Goal: Complete application form

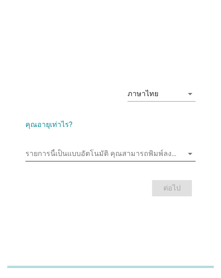
click at [60, 153] on input "รายการนี้เป็นแบบอัตโนมัติ คุณสามารถพิมพ์ลงในรายการนี้" at bounding box center [103, 153] width 157 height 14
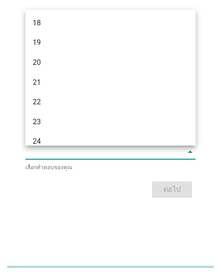
click at [47, 36] on div "19" at bounding box center [110, 43] width 170 height 20
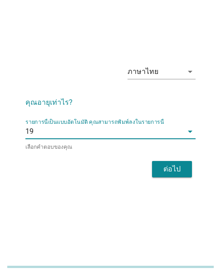
scroll to position [22, 0]
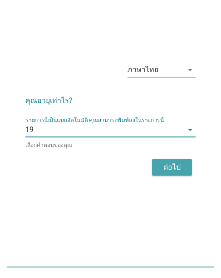
click at [171, 168] on div "ต่อไป" at bounding box center [171, 167] width 25 height 11
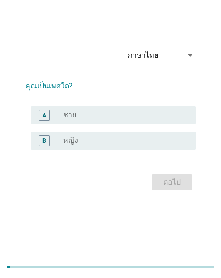
scroll to position [0, 0]
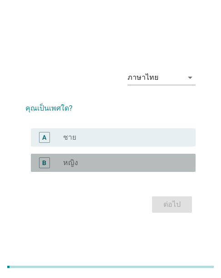
click at [73, 162] on label "หญิง" at bounding box center [70, 162] width 15 height 9
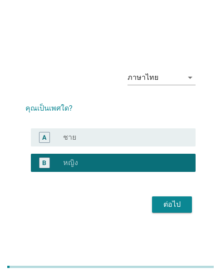
drag, startPoint x: 155, startPoint y: 207, endPoint x: 219, endPoint y: 181, distance: 69.5
click at [159, 205] on button "ต่อไป" at bounding box center [172, 204] width 40 height 16
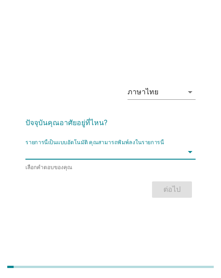
click at [64, 157] on input "รายการนี้เป็นแบบอัตโนมัติ คุณสามารถพิมพ์ลงในรายการนี้" at bounding box center [103, 151] width 157 height 14
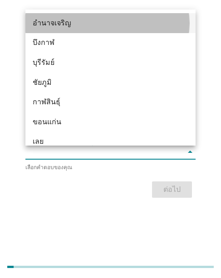
click at [63, 28] on div "อำนาจเจริญ" at bounding box center [104, 23] width 142 height 11
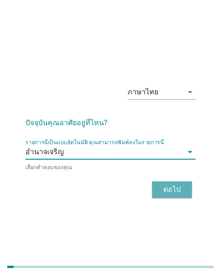
drag, startPoint x: 172, startPoint y: 193, endPoint x: 193, endPoint y: 176, distance: 27.4
click at [191, 176] on form "ปัจจุบันคุณอาศัยอยู่ที่ไหน? รายการนี้เป็นแบบอัตโนมัติ [PERSON_NAME]พิมพ์ลงในราย…" at bounding box center [110, 154] width 170 height 92
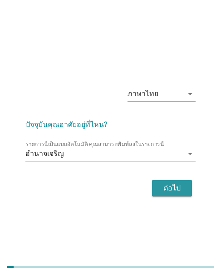
click at [174, 191] on div "ต่อไป" at bounding box center [171, 188] width 25 height 11
